Goal: Transaction & Acquisition: Purchase product/service

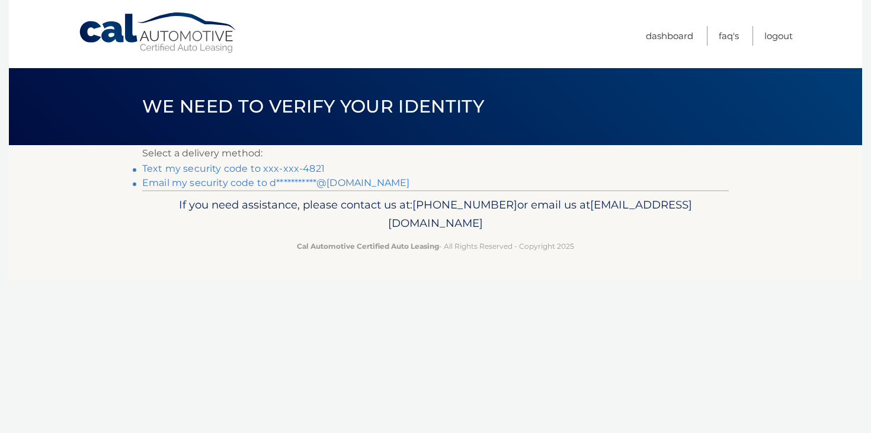
click at [302, 165] on link "Text my security code to xxx-xxx-4821" at bounding box center [233, 168] width 182 height 11
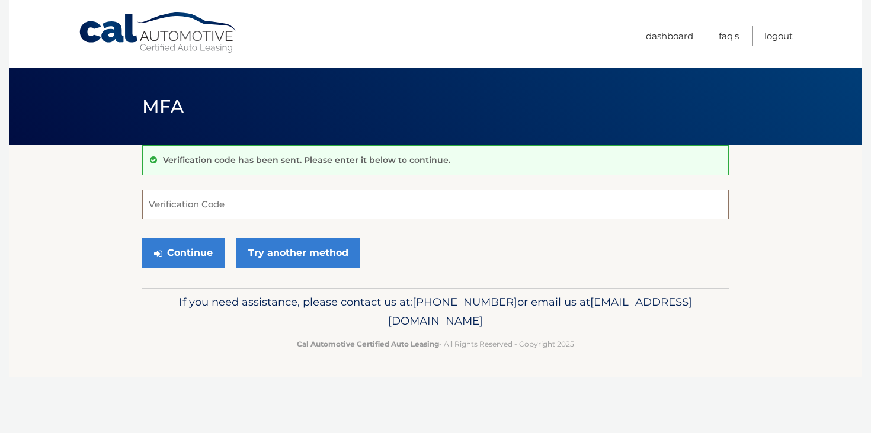
click at [306, 210] on input "Verification Code" at bounding box center [435, 205] width 586 height 30
type input "292805"
click at [200, 260] on button "Continue" at bounding box center [183, 253] width 82 height 30
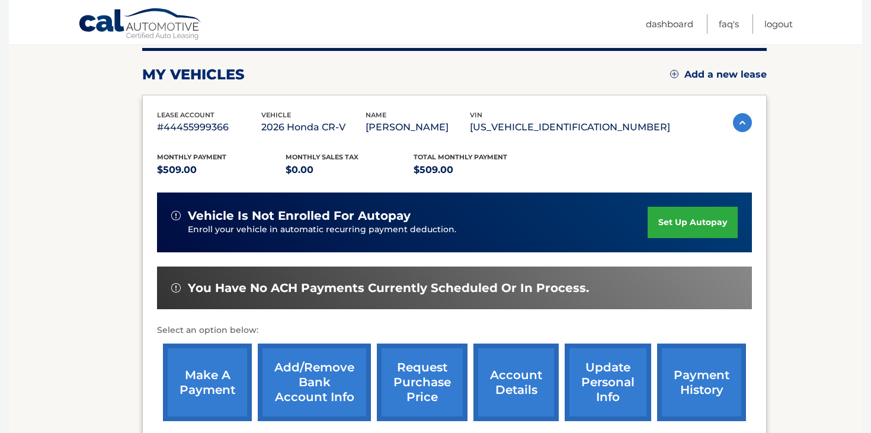
scroll to position [152, 0]
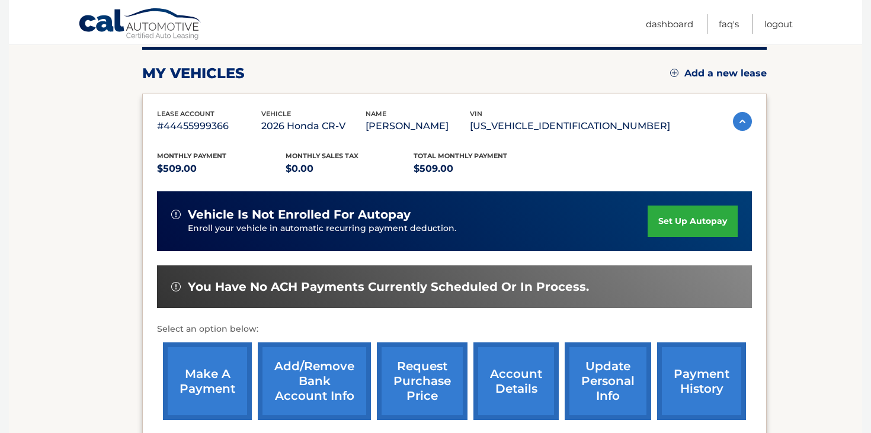
click at [689, 219] on link "set up autopay" at bounding box center [692, 221] width 90 height 31
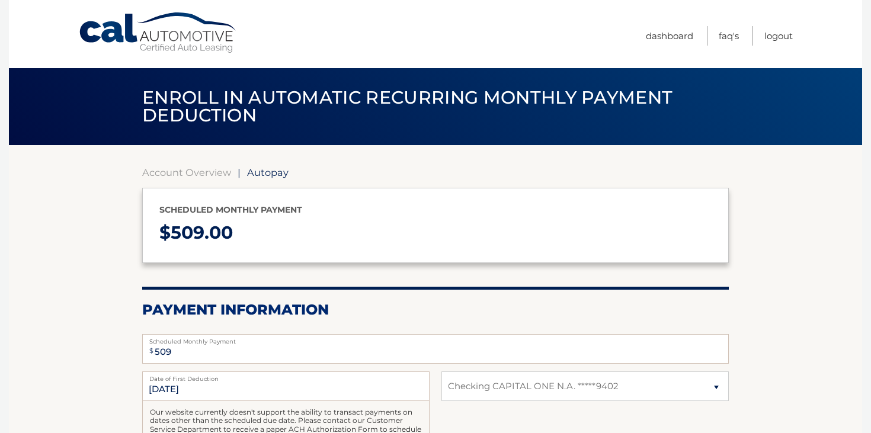
select select "MDMzYThhODMtMmFlMC00MGQ4LWE4ZTQtMzY2NmQxMmExOTZl"
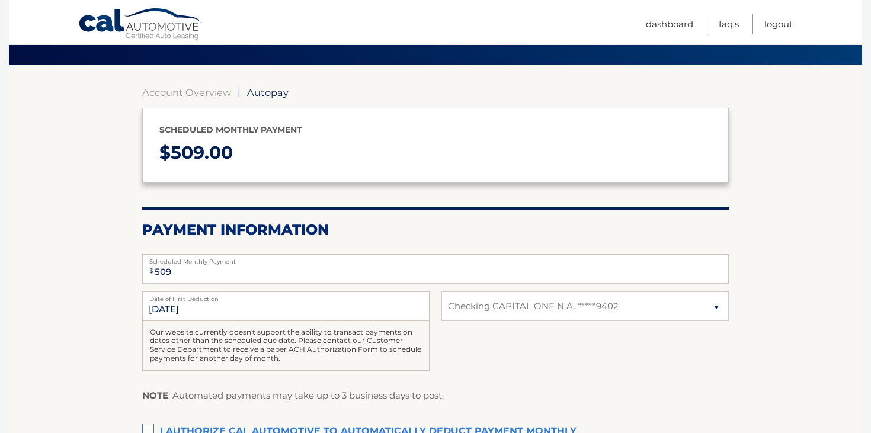
scroll to position [82, 0]
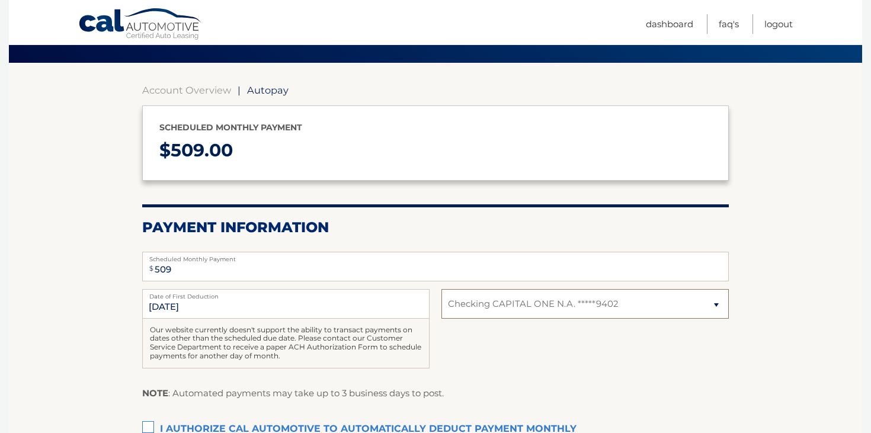
click at [553, 311] on select "Select Bank Account Checking CAPITAL ONE N.A. *****9402" at bounding box center [584, 304] width 287 height 30
click at [441, 289] on select "Select Bank Account Checking CAPITAL ONE N.A. *****9402" at bounding box center [584, 304] width 287 height 30
click at [550, 335] on div "10/14/2025 Date of First Deduction Our website currently doesn't support the ab…" at bounding box center [435, 335] width 586 height 92
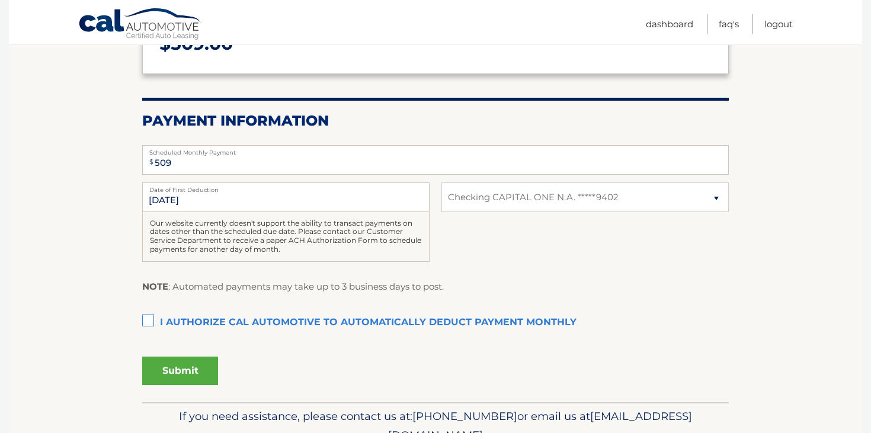
scroll to position [195, 0]
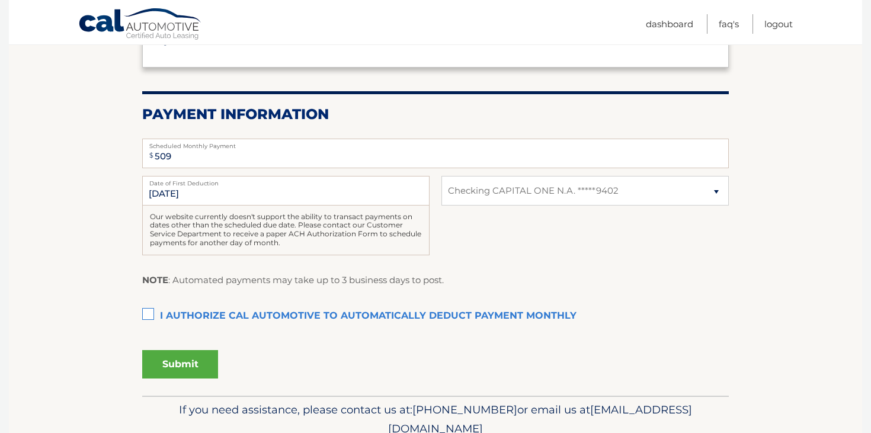
click at [143, 314] on label "I authorize cal automotive to automatically deduct payment monthly This checkbo…" at bounding box center [435, 316] width 586 height 24
click at [0, 0] on input "I authorize cal automotive to automatically deduct payment monthly This checkbo…" at bounding box center [0, 0] width 0 height 0
click at [175, 373] on button "Submit" at bounding box center [180, 364] width 76 height 28
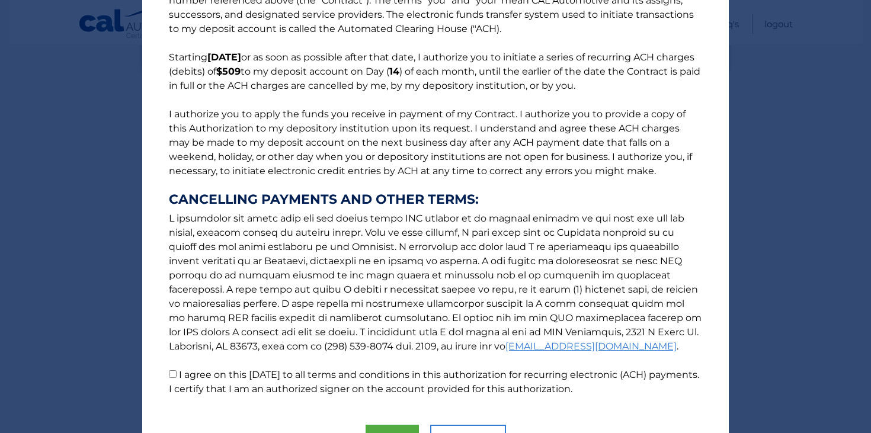
scroll to position [126, 0]
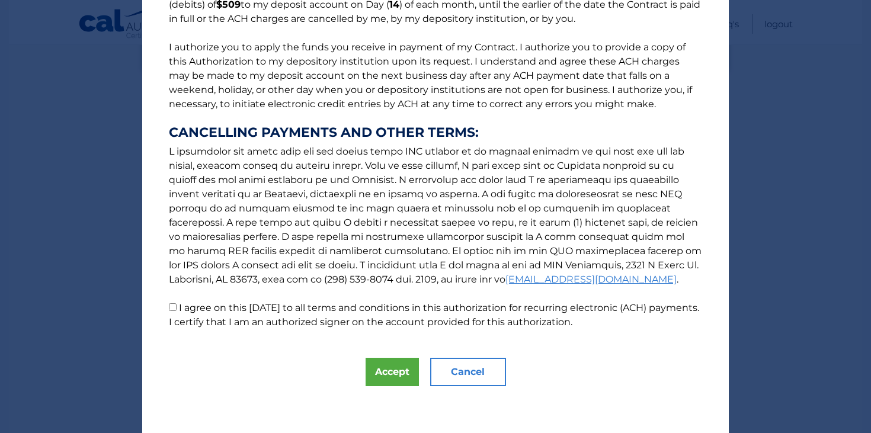
click at [231, 306] on label "I agree on this 10/04/2025 to all terms and conditions in this authorization fo…" at bounding box center [434, 314] width 530 height 25
click at [177, 306] on input "I agree on this 10/04/2025 to all terms and conditions in this authorization fo…" at bounding box center [173, 307] width 8 height 8
checkbox input "true"
click at [379, 368] on button "Accept" at bounding box center [392, 372] width 53 height 28
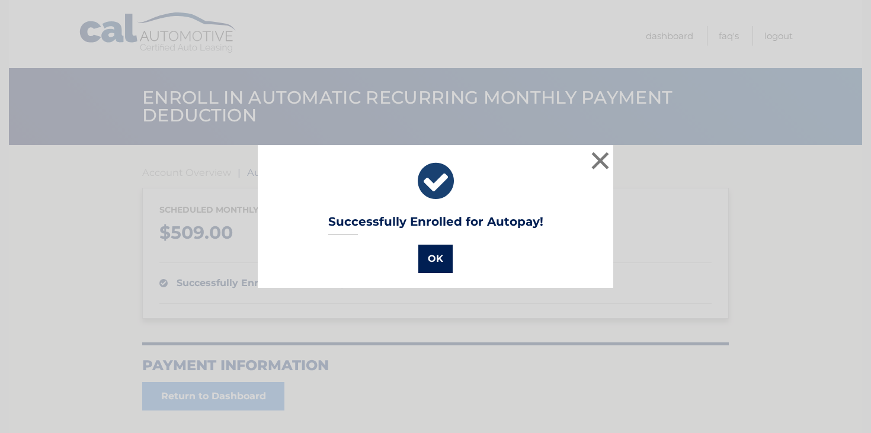
click at [432, 268] on button "OK" at bounding box center [435, 259] width 34 height 28
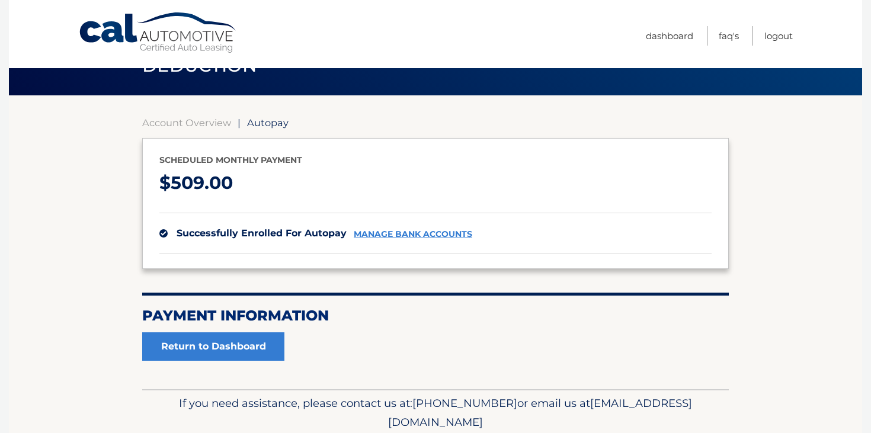
scroll to position [56, 0]
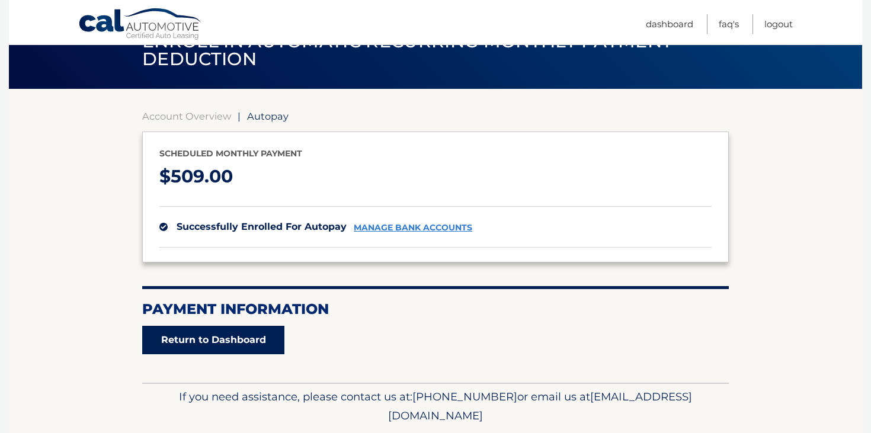
click at [238, 352] on link "Return to Dashboard" at bounding box center [213, 340] width 142 height 28
click at [233, 341] on link "Return to Dashboard" at bounding box center [213, 340] width 142 height 28
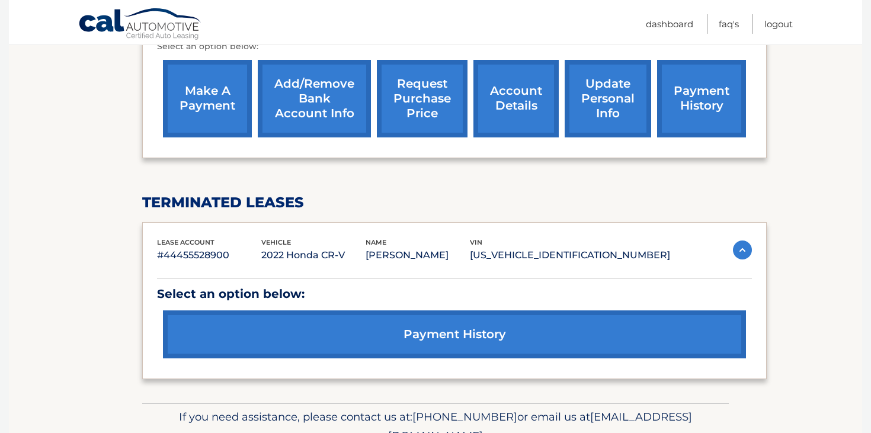
scroll to position [448, 0]
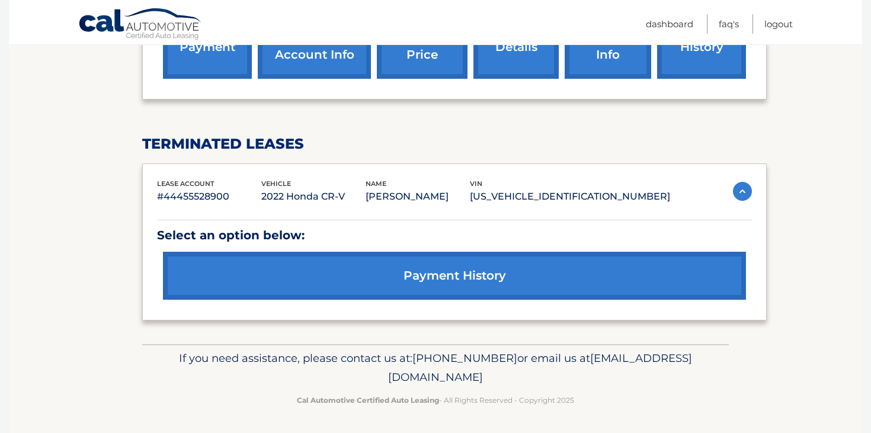
click at [266, 263] on link "payment history" at bounding box center [454, 276] width 583 height 48
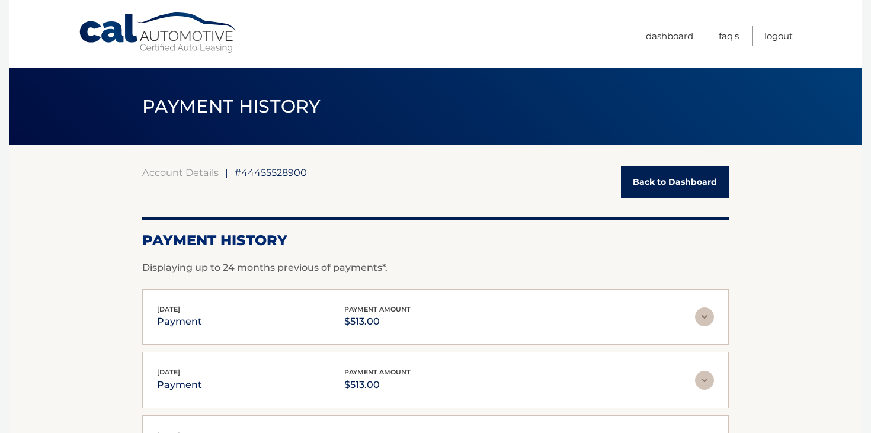
click at [665, 178] on link "Back to Dashboard" at bounding box center [675, 181] width 108 height 31
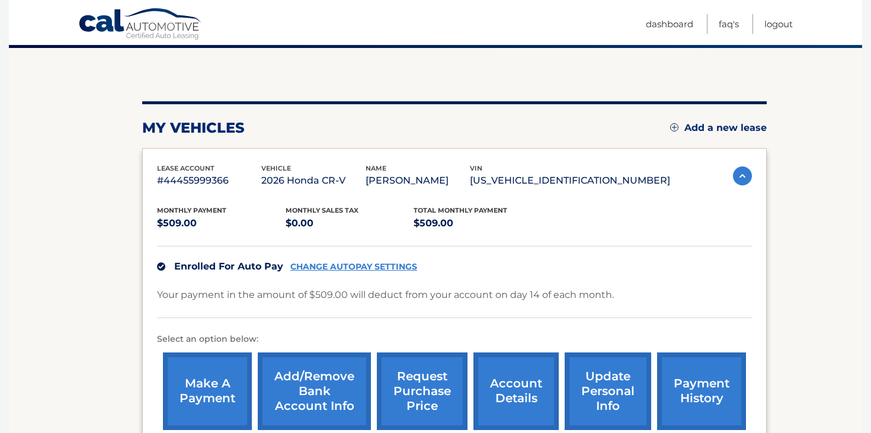
scroll to position [113, 0]
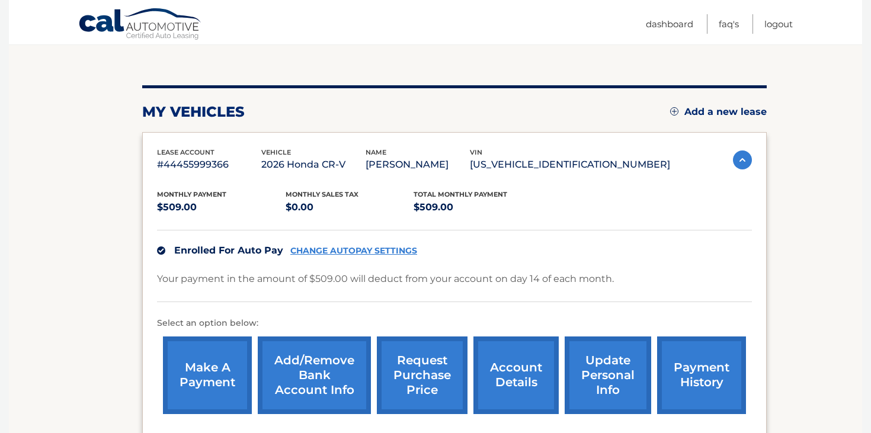
click at [216, 374] on link "make a payment" at bounding box center [207, 375] width 89 height 78
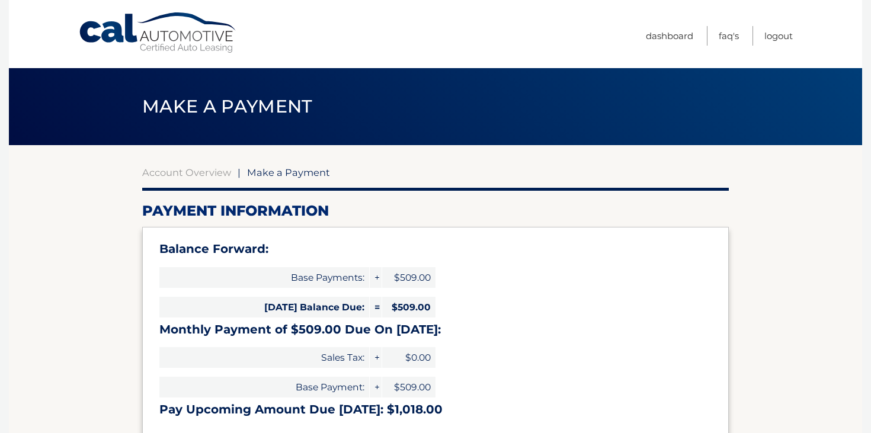
select select "MDMzYThhODMtMmFlMC00MGQ4LWE4ZTQtMzY2NmQxMmExOTZl"
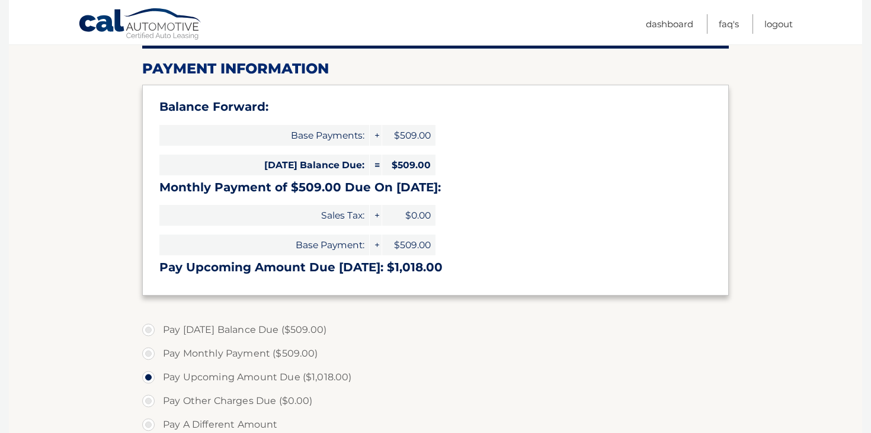
scroll to position [143, 0]
click at [218, 331] on label "Pay [DATE] Balance Due ($509.00)" at bounding box center [435, 330] width 586 height 24
click at [159, 331] on input "Pay [DATE] Balance Due ($509.00)" at bounding box center [153, 327] width 12 height 19
radio input "true"
type input "509.00"
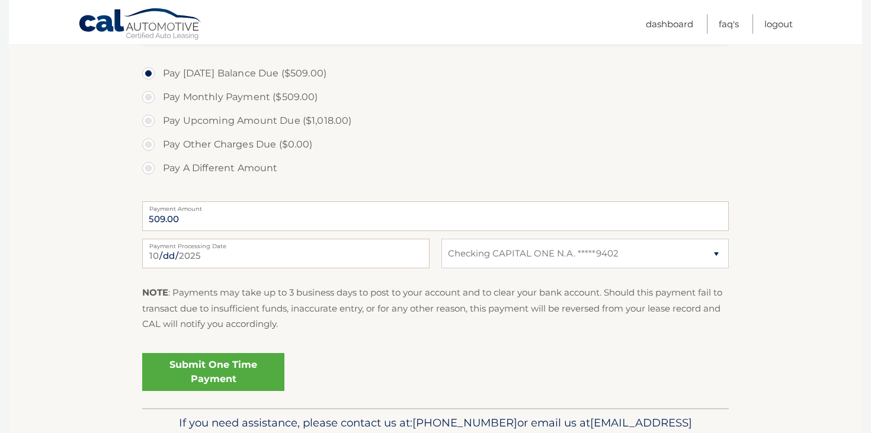
scroll to position [464, 0]
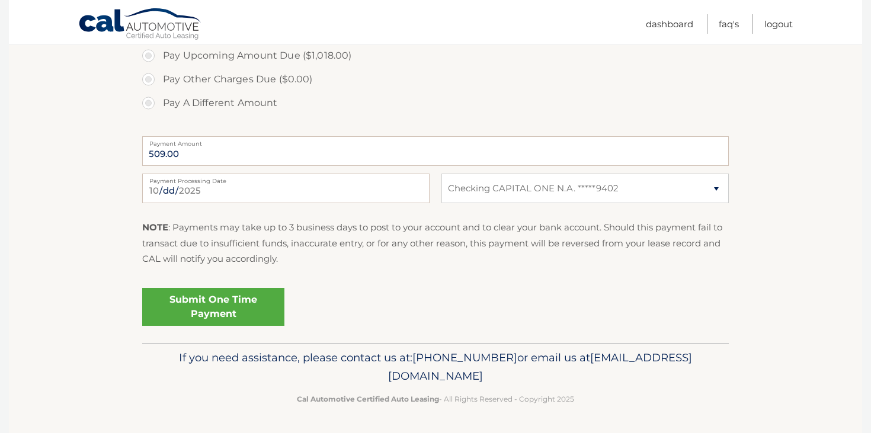
click at [264, 310] on link "Submit One Time Payment" at bounding box center [213, 307] width 142 height 38
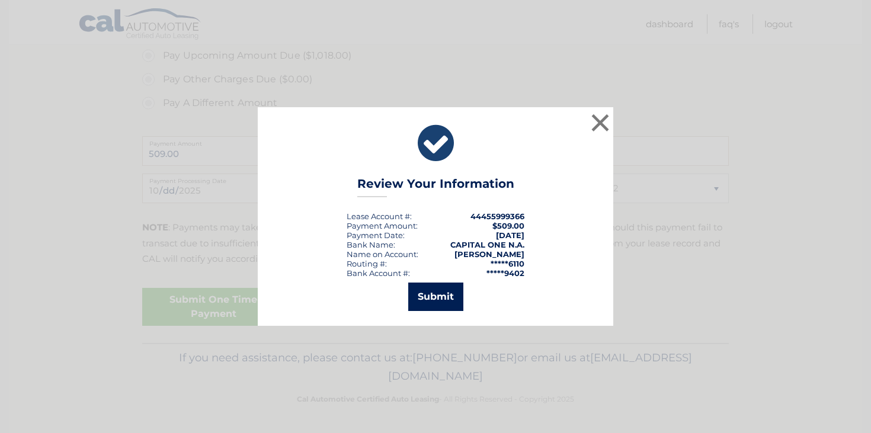
click at [424, 294] on button "Submit" at bounding box center [435, 297] width 55 height 28
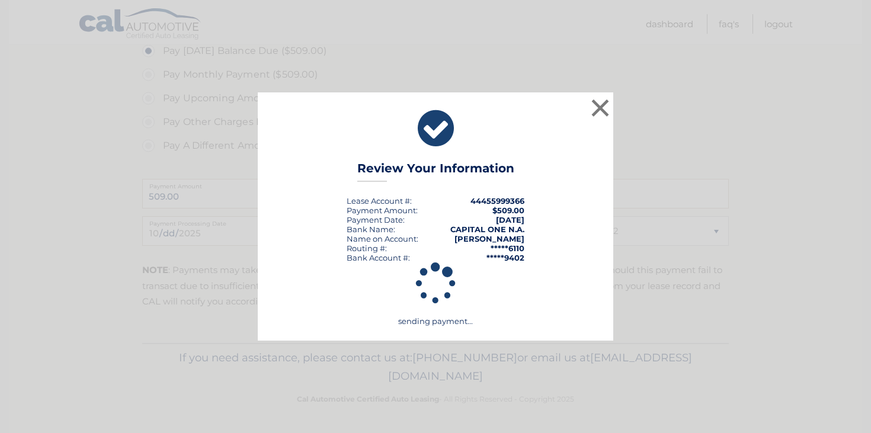
scroll to position [421, 0]
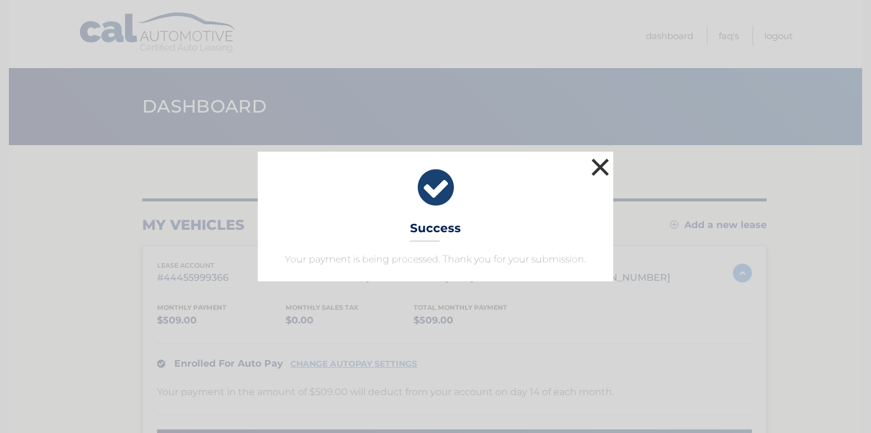
click at [592, 169] on button "×" at bounding box center [600, 167] width 24 height 24
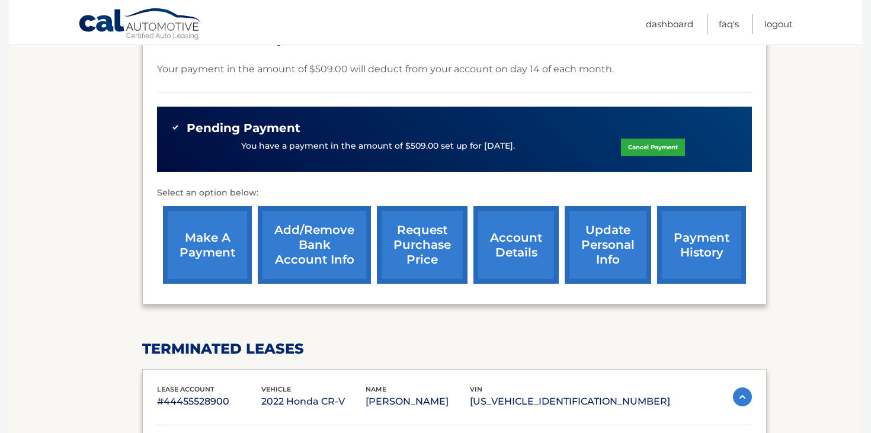
scroll to position [324, 0]
